Goal: Information Seeking & Learning: Find specific fact

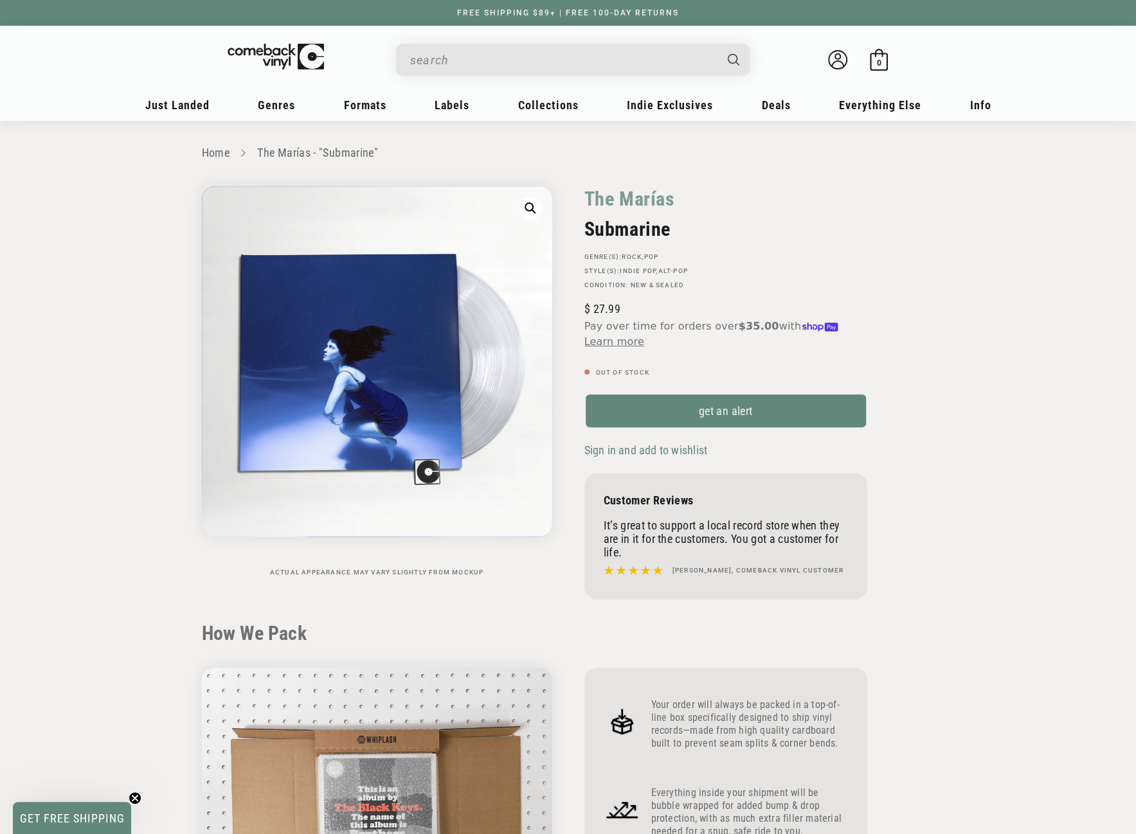
click at [456, 64] on input "When autocomplete results are available use up and down arrows to review and en…" at bounding box center [562, 60] width 305 height 26
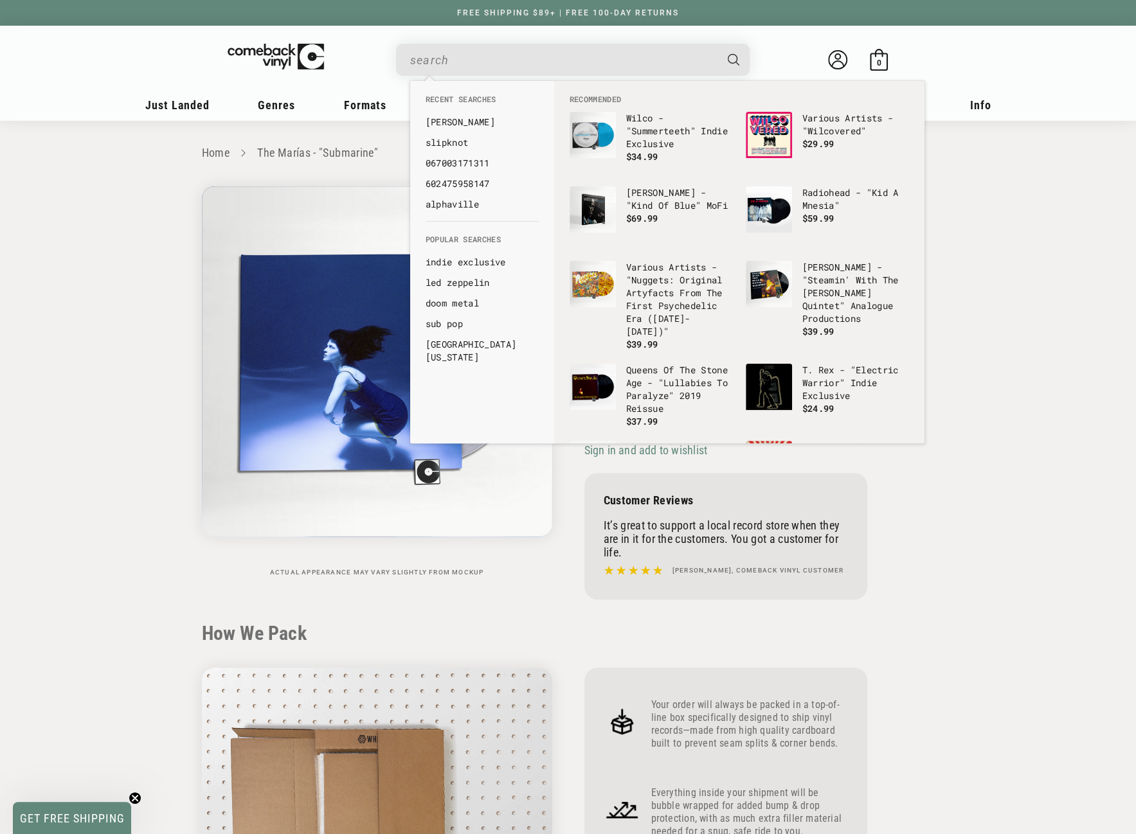
paste input "6/6/2025"
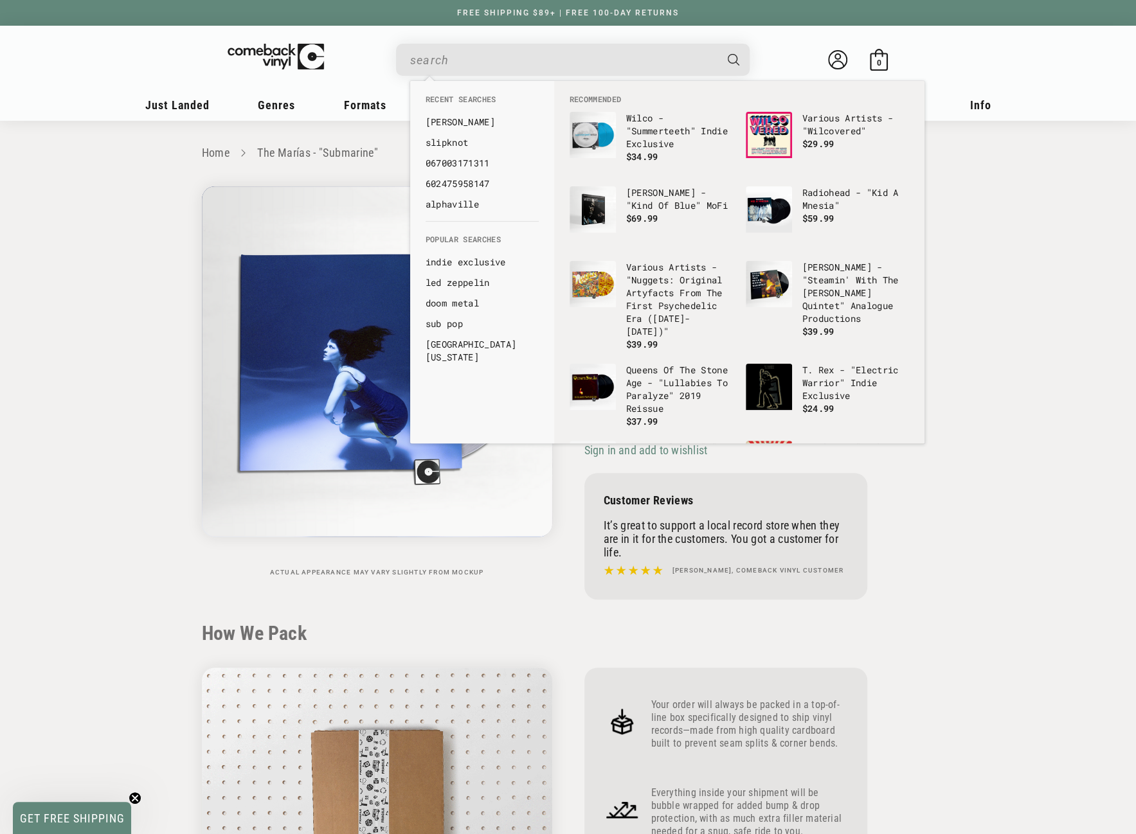
type input "6/6/2025"
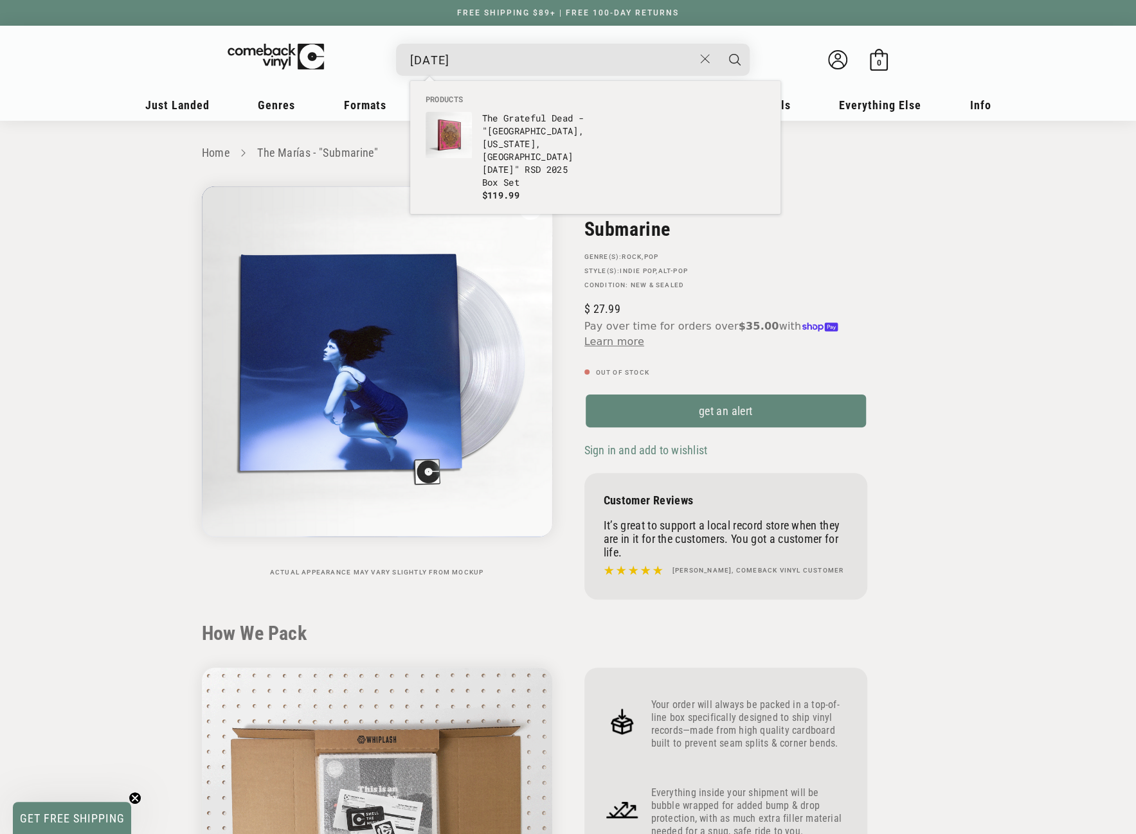
drag, startPoint x: 473, startPoint y: 56, endPoint x: 405, endPoint y: 58, distance: 68.2
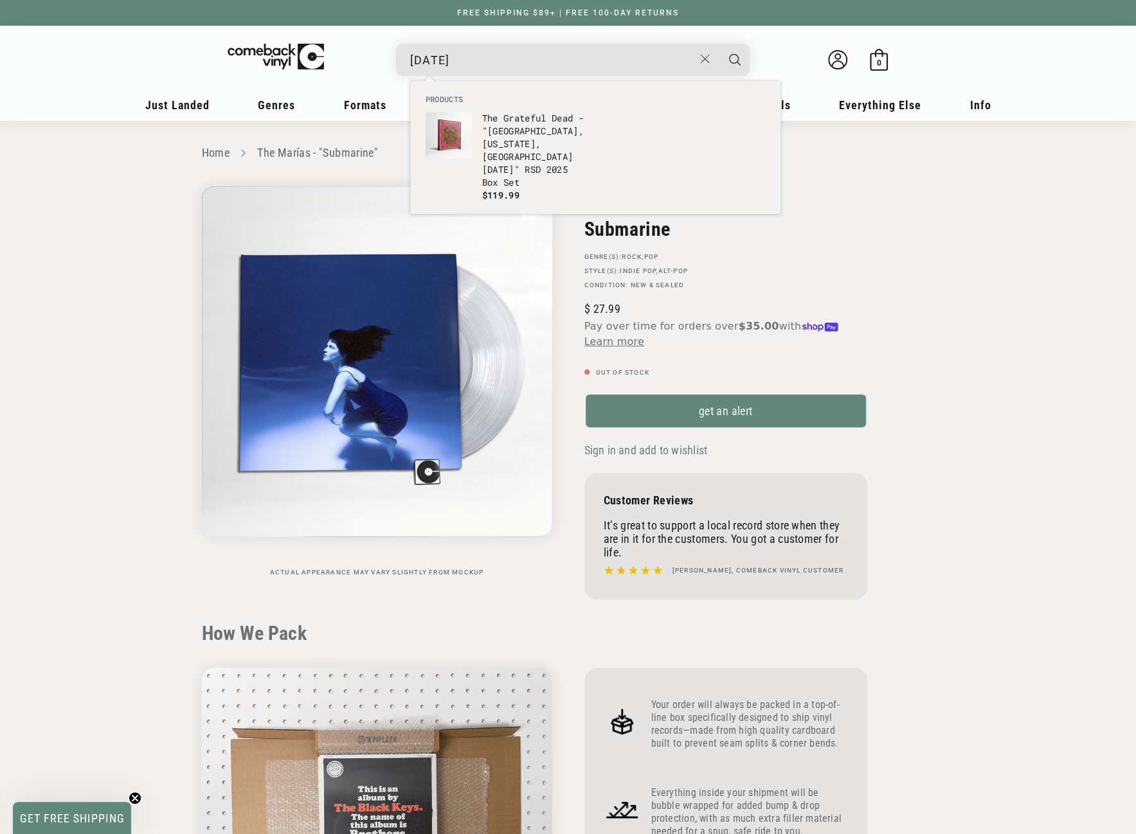
click at [405, 58] on div "6/6/2025 The Grateful Dead - "Beacon Theatre, New York, NY 6/14/76" RSD 2025 Bo…" at bounding box center [572, 60] width 353 height 32
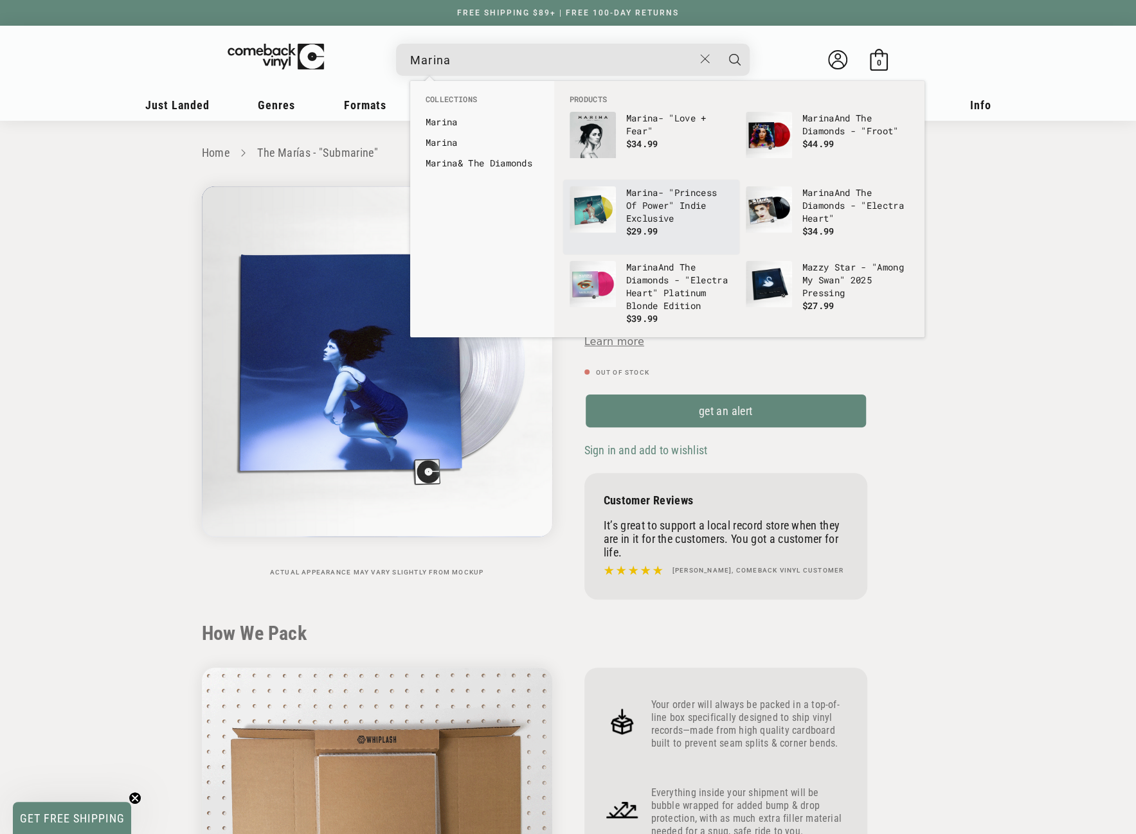
type input "Marina"
click at [604, 209] on img "Products" at bounding box center [592, 209] width 46 height 46
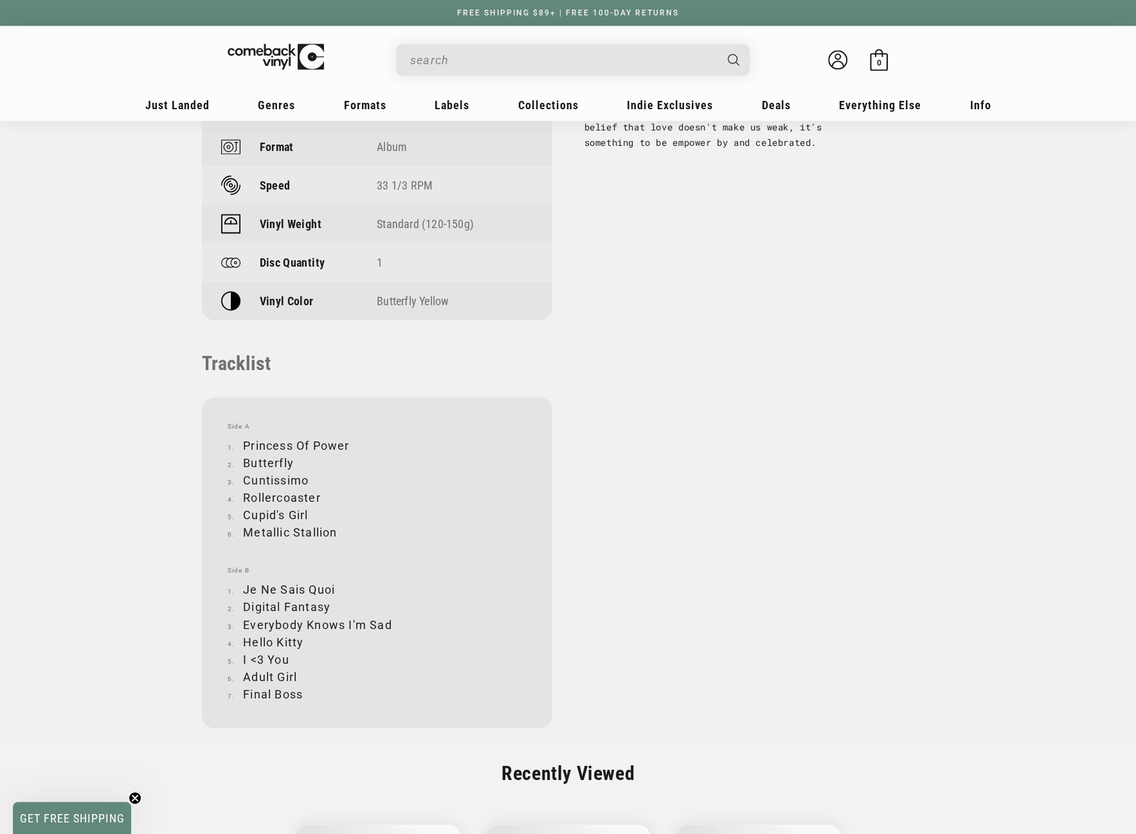
scroll to position [1093, 0]
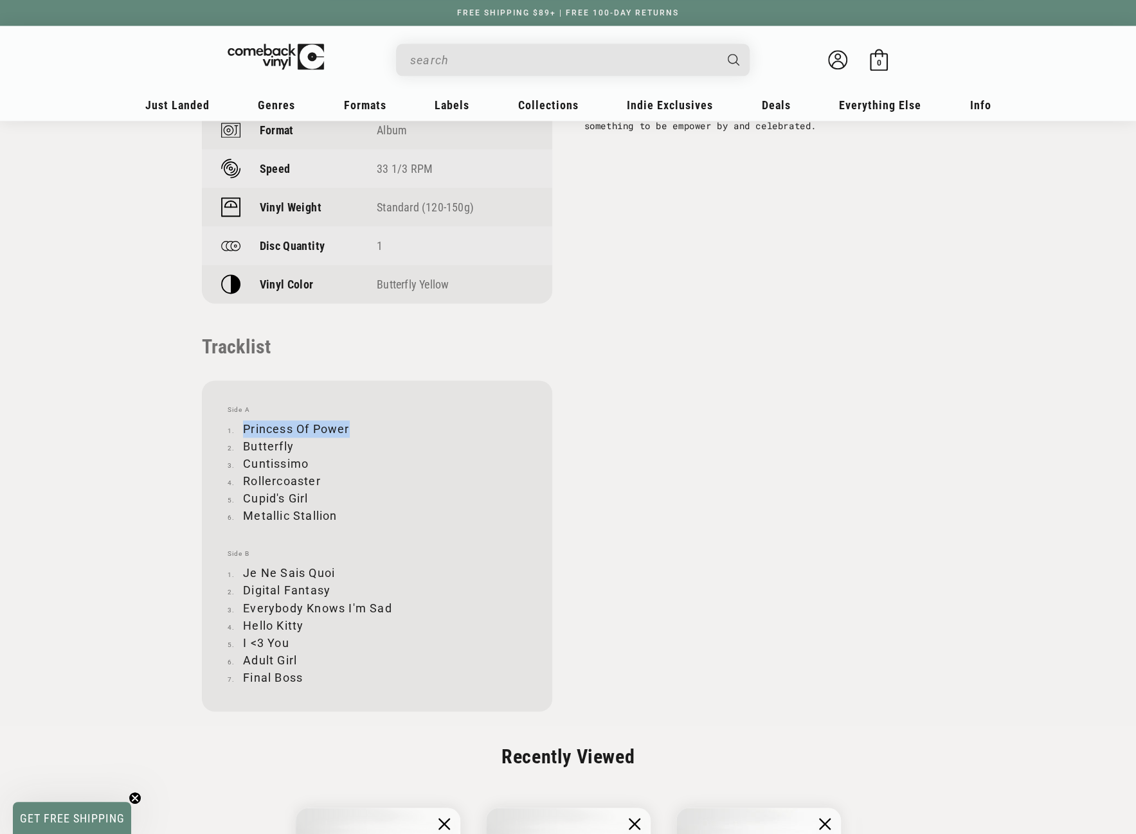
drag, startPoint x: 244, startPoint y: 429, endPoint x: 350, endPoint y: 422, distance: 107.0
click at [350, 422] on li "Princess Of Power" at bounding box center [377, 428] width 299 height 17
copy li "Princess Of Power"
drag, startPoint x: 246, startPoint y: 449, endPoint x: 293, endPoint y: 449, distance: 47.6
click at [293, 449] on li "Butterfly" at bounding box center [377, 446] width 299 height 17
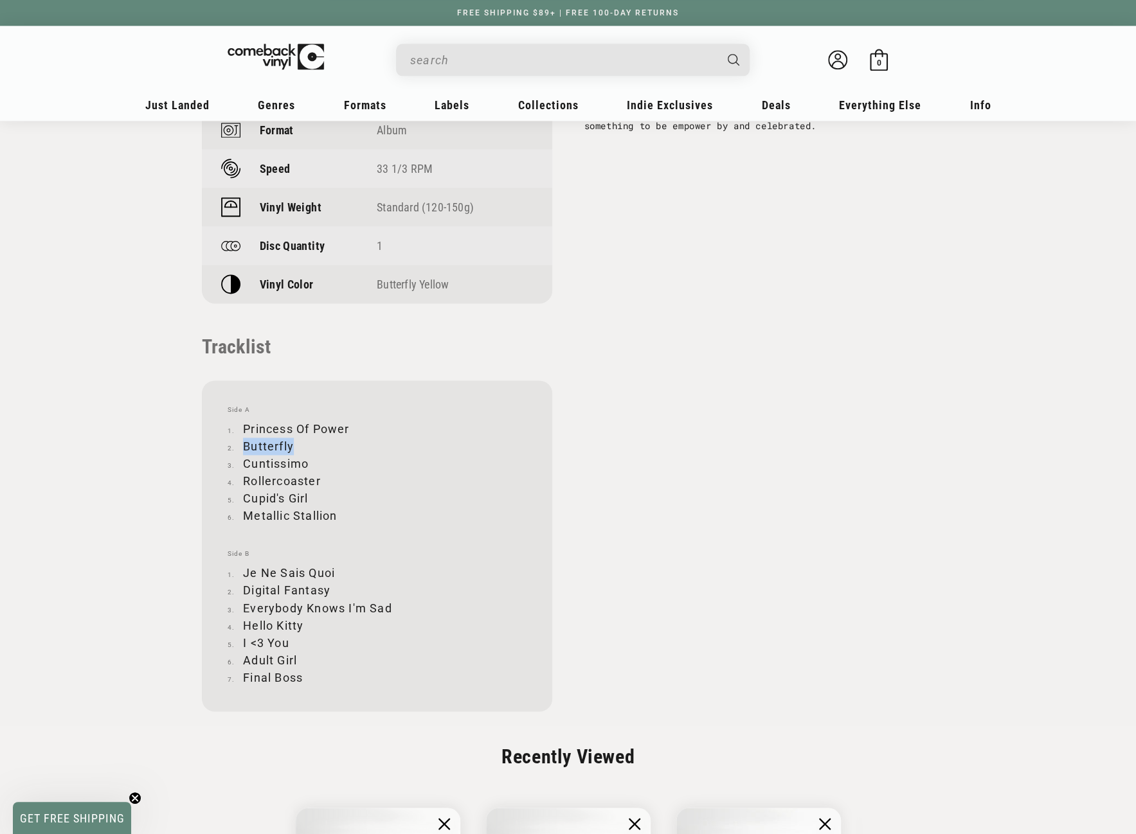
copy li "Butterfly"
drag, startPoint x: 246, startPoint y: 464, endPoint x: 306, endPoint y: 463, distance: 60.4
click at [306, 463] on li "Cuntissimo" at bounding box center [377, 463] width 299 height 17
copy li "Cuntissimo"
drag, startPoint x: 244, startPoint y: 481, endPoint x: 321, endPoint y: 484, distance: 77.2
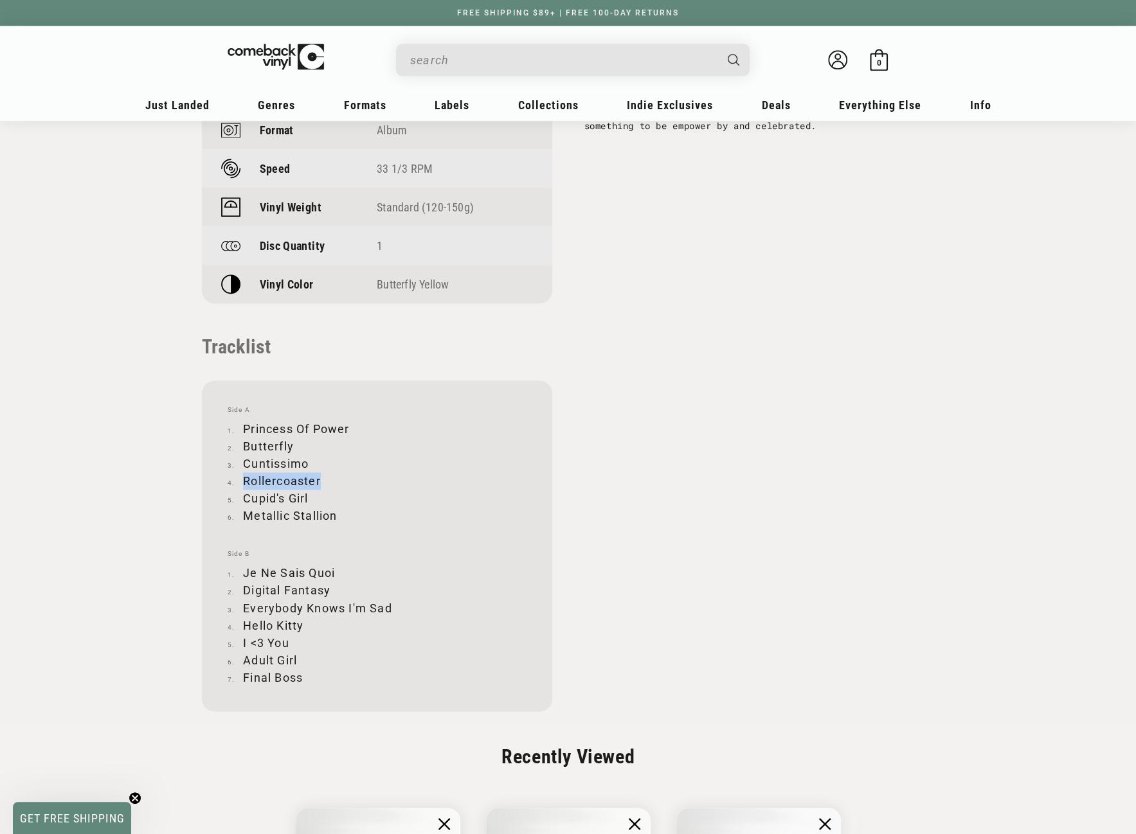
click at [321, 484] on li "Rollercoaster" at bounding box center [377, 480] width 299 height 17
copy li "Rollercoaster"
drag, startPoint x: 246, startPoint y: 499, endPoint x: 309, endPoint y: 493, distance: 63.3
click at [309, 493] on li "Cupid's Girl" at bounding box center [377, 498] width 299 height 17
copy li "Cupid's Girl"
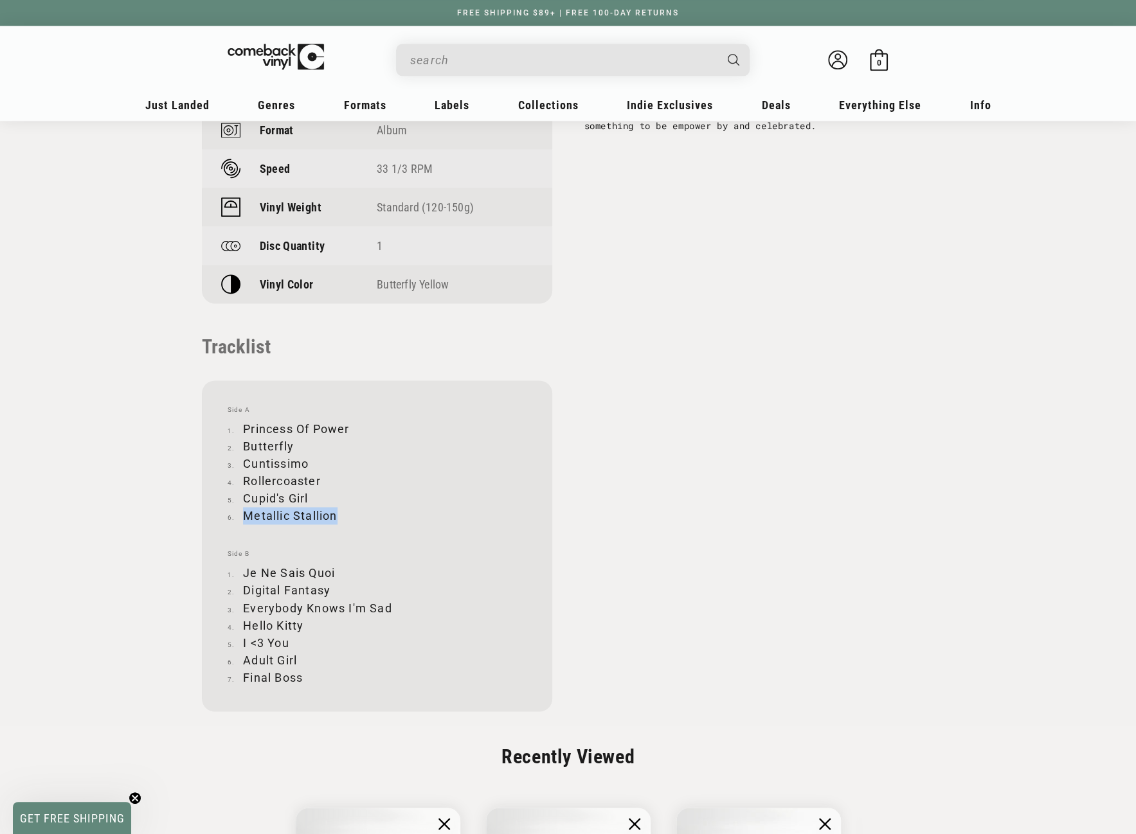
drag, startPoint x: 246, startPoint y: 515, endPoint x: 336, endPoint y: 515, distance: 90.6
click at [336, 515] on li "Metallic Stallion" at bounding box center [377, 515] width 299 height 17
copy li "Metallic Stallion"
drag, startPoint x: 244, startPoint y: 574, endPoint x: 337, endPoint y: 575, distance: 92.6
click at [337, 575] on li "Je Ne Sais Quoi" at bounding box center [377, 572] width 299 height 17
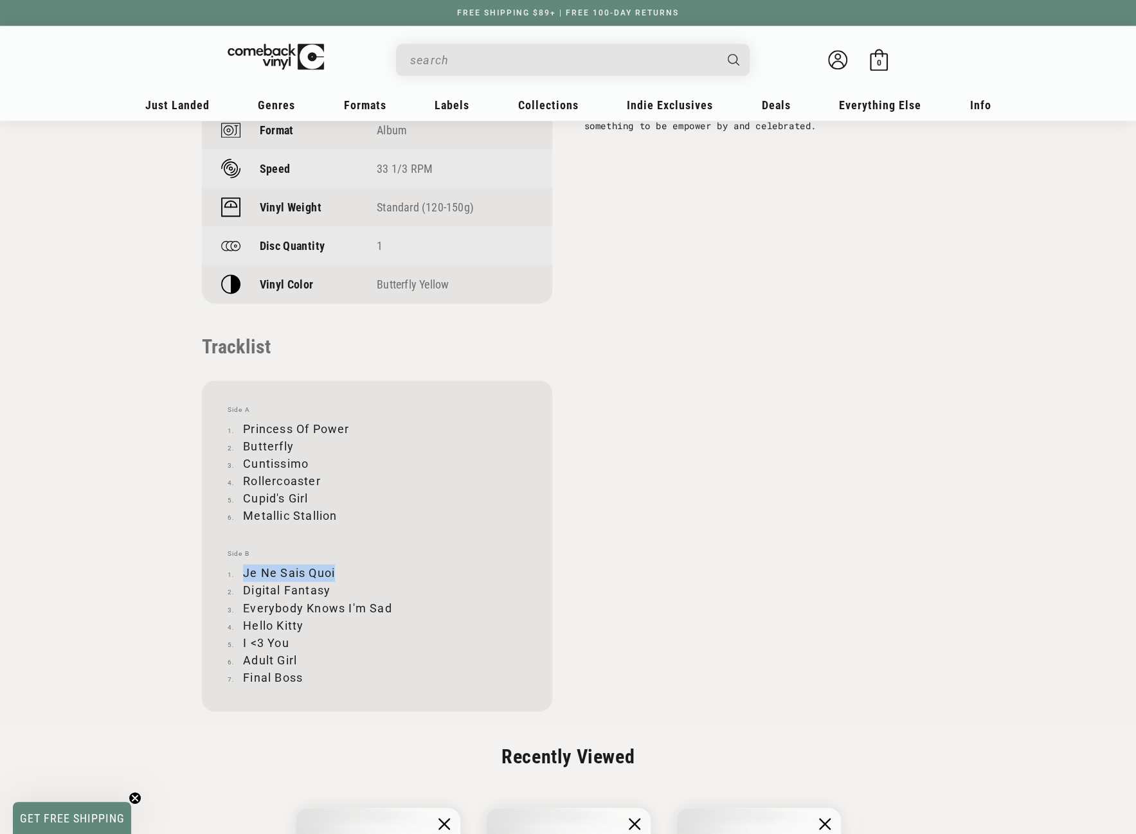
copy li "Je Ne Sais Quoi"
drag, startPoint x: 244, startPoint y: 589, endPoint x: 327, endPoint y: 592, distance: 83.0
click at [327, 592] on li "Digital Fantasy" at bounding box center [377, 590] width 299 height 17
copy li "Digital Fantasy"
drag, startPoint x: 246, startPoint y: 607, endPoint x: 391, endPoint y: 607, distance: 145.3
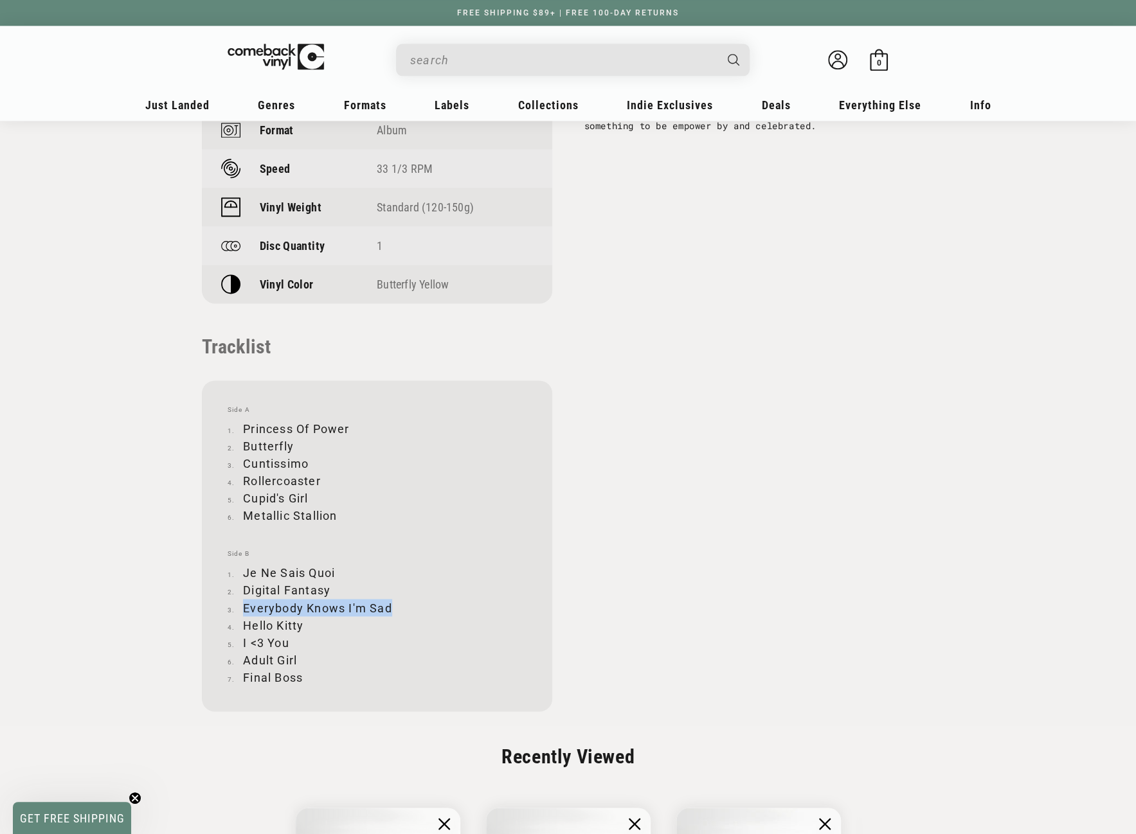
click at [391, 607] on li "Everybody Knows I'm Sad" at bounding box center [377, 607] width 299 height 17
copy li "Everybody Knows I'm Sad"
drag, startPoint x: 244, startPoint y: 624, endPoint x: 302, endPoint y: 623, distance: 57.9
click at [302, 623] on li "Hello Kitty" at bounding box center [377, 624] width 299 height 17
copy li "Hello Kitty"
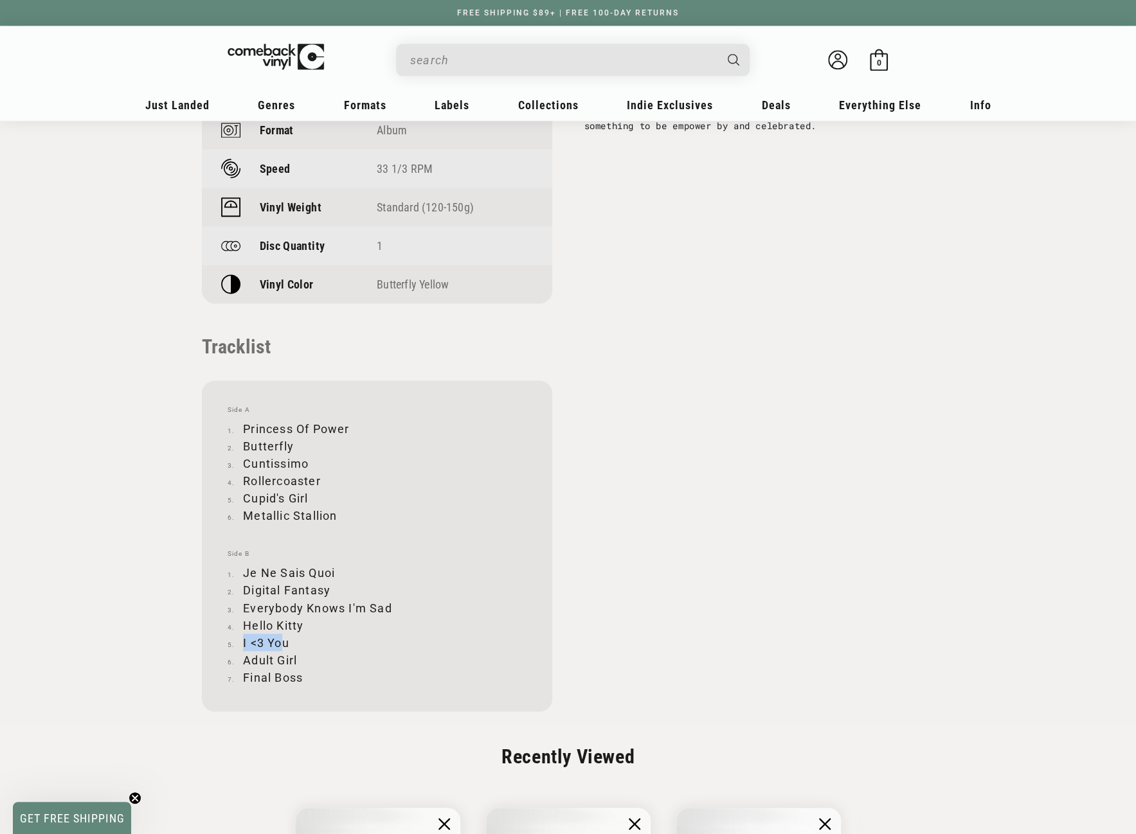
drag, startPoint x: 243, startPoint y: 641, endPoint x: 285, endPoint y: 640, distance: 42.5
click at [285, 640] on li "I <3 You" at bounding box center [377, 642] width 299 height 17
drag, startPoint x: 244, startPoint y: 660, endPoint x: 296, endPoint y: 657, distance: 52.8
click at [296, 657] on li "Adult Girl" at bounding box center [377, 659] width 299 height 17
drag, startPoint x: 246, startPoint y: 679, endPoint x: 301, endPoint y: 677, distance: 55.3
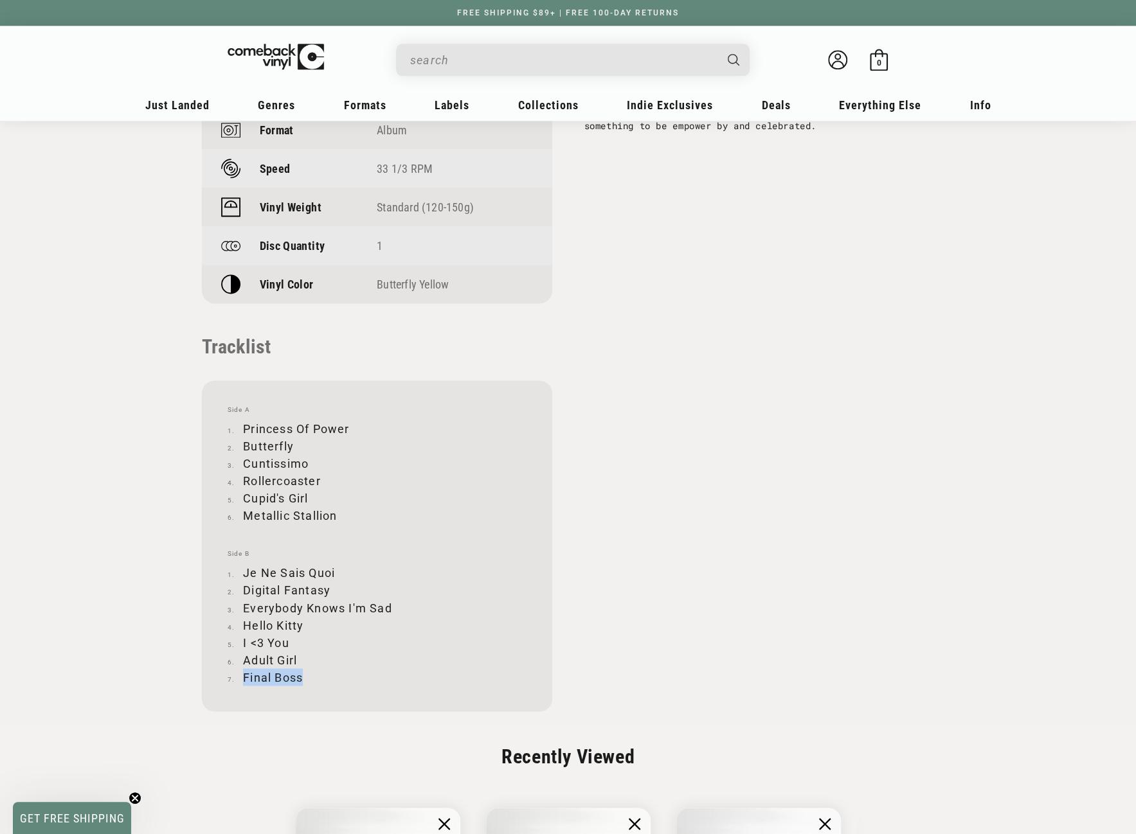
click at [301, 677] on li "Final Boss" at bounding box center [377, 676] width 299 height 17
